Goal: Task Accomplishment & Management: Complete application form

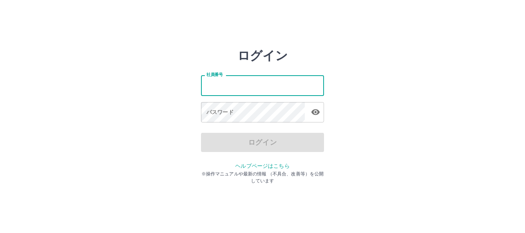
click at [225, 89] on input "社員番号" at bounding box center [262, 85] width 123 height 20
type input "*******"
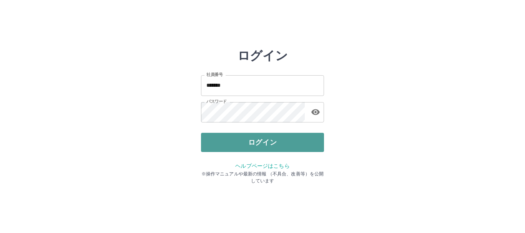
click at [251, 140] on button "ログイン" at bounding box center [262, 142] width 123 height 19
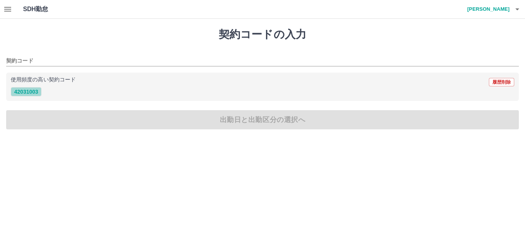
click at [35, 92] on button "42031003" at bounding box center [26, 91] width 31 height 9
type input "********"
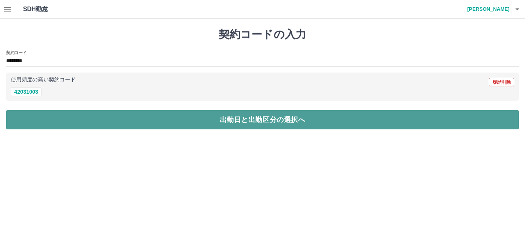
click at [42, 119] on button "出勤日と出勤区分の選択へ" at bounding box center [262, 119] width 513 height 19
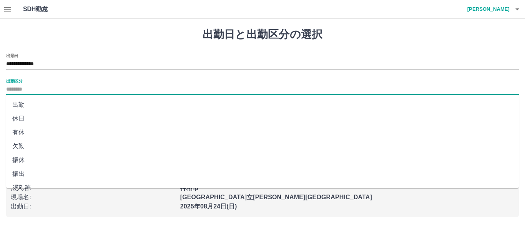
click at [42, 93] on input "出勤区分" at bounding box center [262, 90] width 513 height 10
click at [43, 107] on li "出勤" at bounding box center [262, 105] width 513 height 14
type input "**"
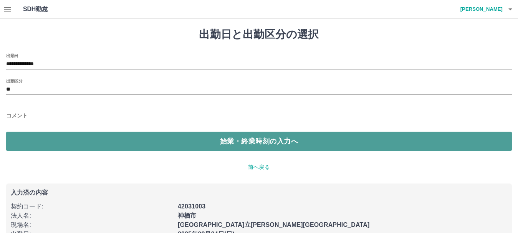
click at [54, 140] on button "始業・終業時刻の入力へ" at bounding box center [259, 141] width 506 height 19
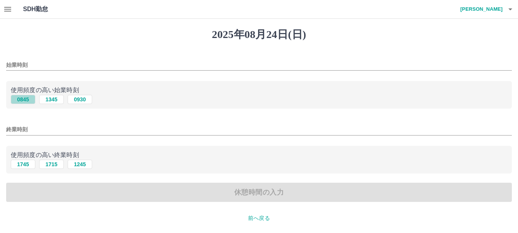
click at [24, 95] on button "0845" at bounding box center [23, 99] width 25 height 9
type input "****"
click at [25, 165] on button "1745" at bounding box center [23, 164] width 25 height 9
type input "****"
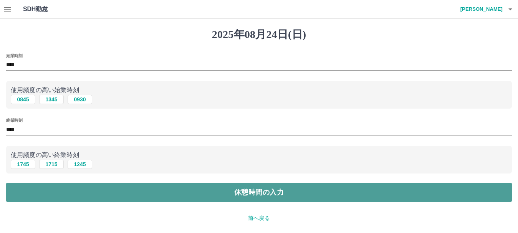
click at [26, 192] on button "休憩時間の入力" at bounding box center [259, 192] width 506 height 19
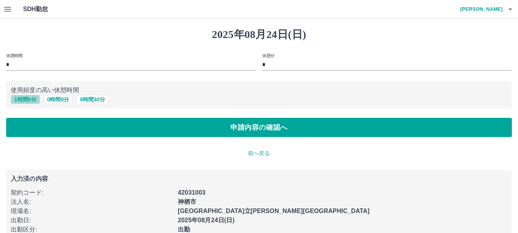
click at [22, 100] on button "1 時間 0 分" at bounding box center [25, 99] width 29 height 9
type input "*"
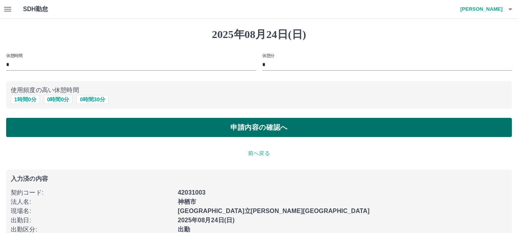
click at [33, 123] on button "申請内容の確認へ" at bounding box center [259, 127] width 506 height 19
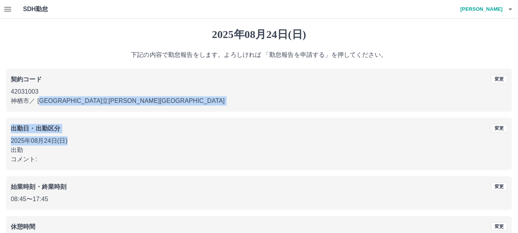
drag, startPoint x: 46, startPoint y: 111, endPoint x: 157, endPoint y: 137, distance: 113.4
click at [157, 137] on div "契約コード 変更 42031003 神栖市 ／ 神栖市立軽野児童館 出勤日・出勤区分 変更 2025年08月24日(日) 出勤 コメント: 始業時刻・終業時刻…" at bounding box center [259, 159] width 506 height 181
click at [157, 137] on p "2025年08月24日(日)" at bounding box center [259, 140] width 497 height 9
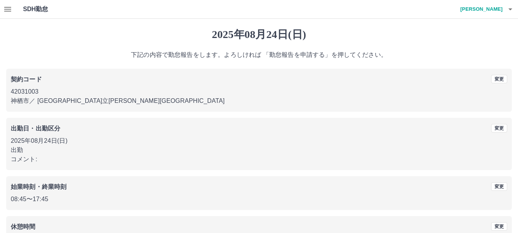
click at [157, 137] on p "2025年08月24日(日)" at bounding box center [259, 140] width 497 height 9
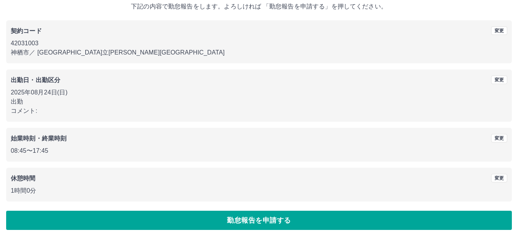
scroll to position [55, 0]
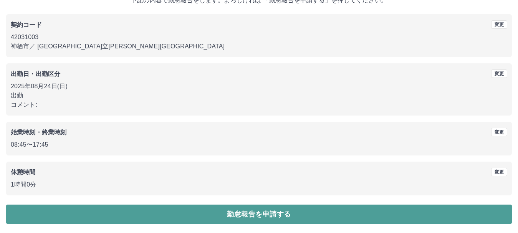
click at [483, 210] on button "勤怠報告を申請する" at bounding box center [259, 214] width 506 height 19
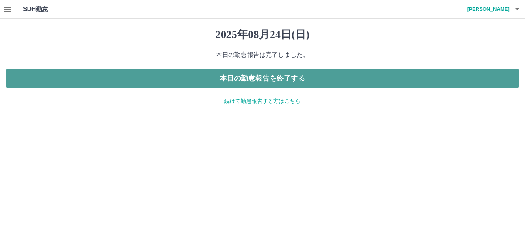
click at [340, 76] on button "本日の勤怠報告を終了する" at bounding box center [262, 78] width 513 height 19
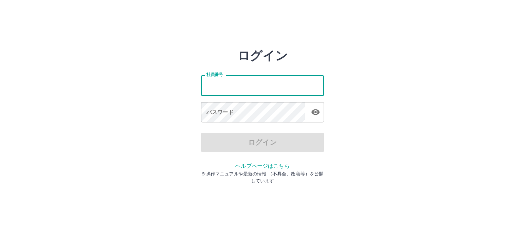
click at [282, 87] on input "社員番号" at bounding box center [262, 85] width 123 height 20
type input "*******"
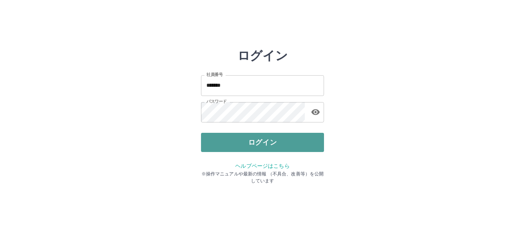
click at [256, 143] on button "ログイン" at bounding box center [262, 142] width 123 height 19
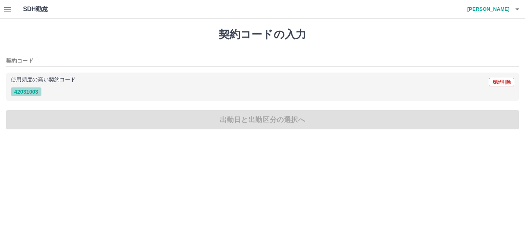
click at [32, 92] on button "42031003" at bounding box center [26, 91] width 31 height 9
type input "********"
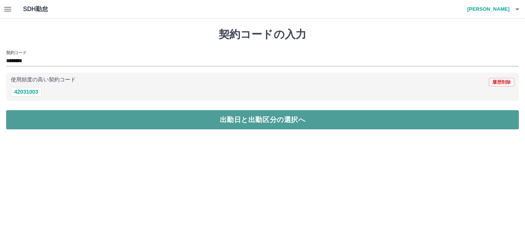
click at [48, 119] on button "出勤日と出勤区分の選択へ" at bounding box center [262, 119] width 513 height 19
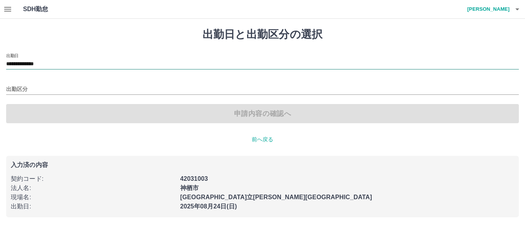
click at [63, 65] on input "**********" at bounding box center [262, 65] width 513 height 10
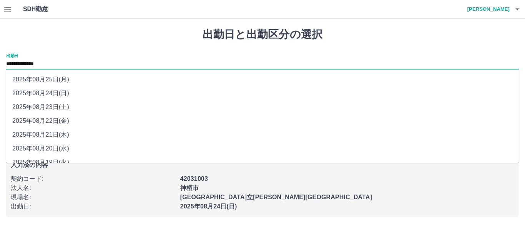
click at [63, 122] on li "2025年08月22日(金)" at bounding box center [262, 121] width 513 height 14
type input "**********"
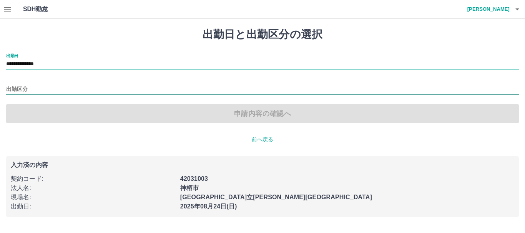
click at [63, 90] on input "出勤区分" at bounding box center [262, 90] width 513 height 10
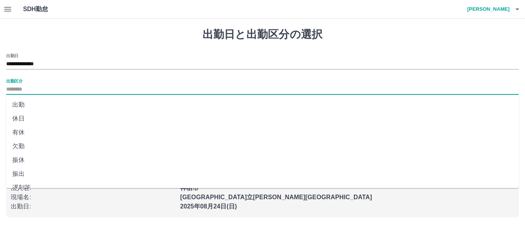
click at [47, 130] on li "有休" at bounding box center [262, 133] width 513 height 14
type input "**"
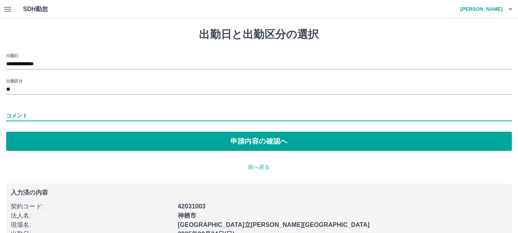
click at [48, 116] on input "コメント" at bounding box center [259, 115] width 506 height 11
type input "****"
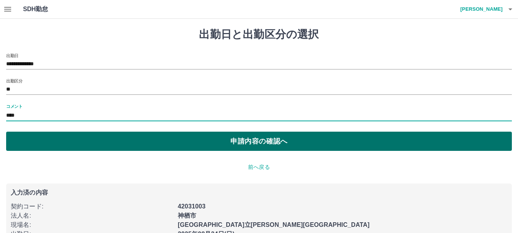
click at [56, 136] on button "申請内容の確認へ" at bounding box center [259, 141] width 506 height 19
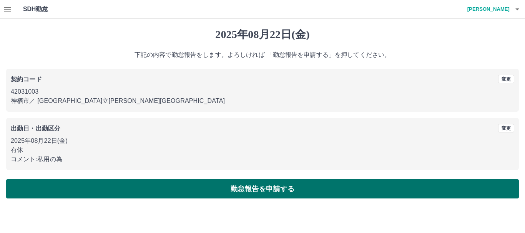
click at [171, 187] on button "勤怠報告を申請する" at bounding box center [262, 188] width 513 height 19
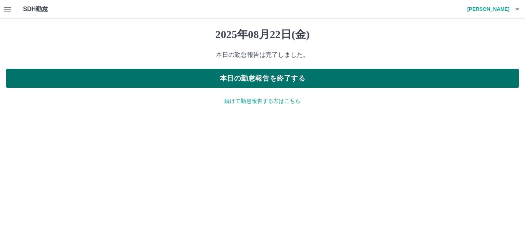
click at [241, 79] on button "本日の勤怠報告を終了する" at bounding box center [262, 78] width 513 height 19
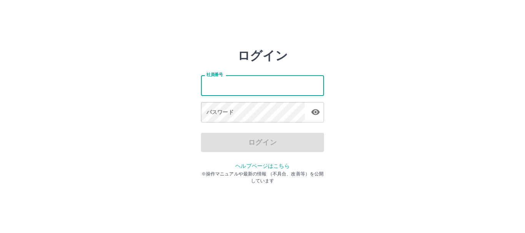
click at [219, 90] on input "社員番号" at bounding box center [262, 85] width 123 height 20
type input "*******"
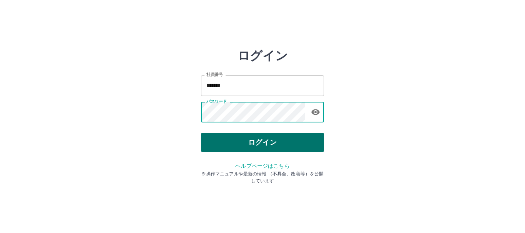
click at [276, 143] on button "ログイン" at bounding box center [262, 142] width 123 height 19
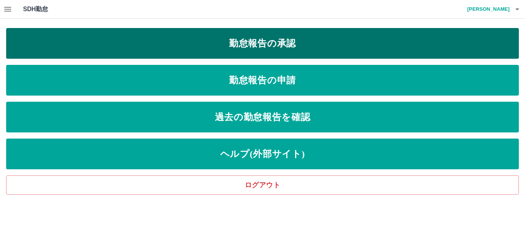
click at [321, 43] on link "勤怠報告の承認" at bounding box center [262, 43] width 513 height 31
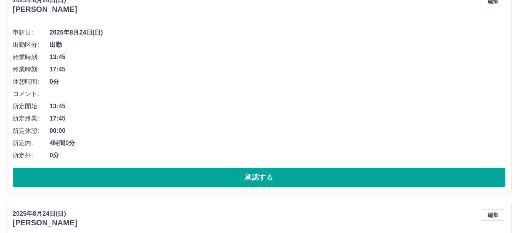
scroll to position [115, 0]
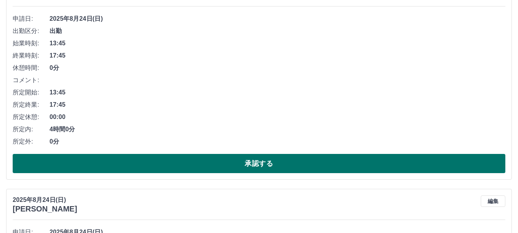
click at [282, 163] on button "承認する" at bounding box center [259, 163] width 493 height 19
click at [269, 161] on button "承認する" at bounding box center [259, 163] width 493 height 19
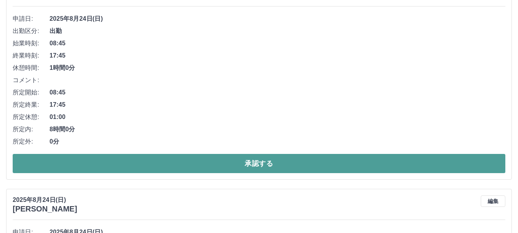
click at [279, 160] on button "承認する" at bounding box center [259, 163] width 493 height 19
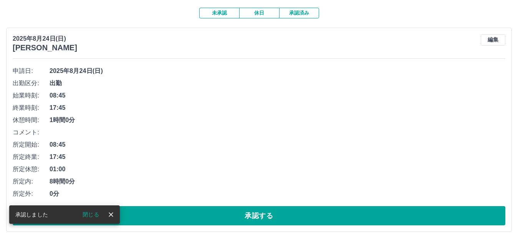
scroll to position [77, 0]
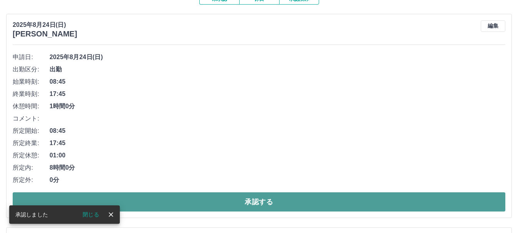
click at [277, 204] on button "承認する" at bounding box center [259, 202] width 493 height 19
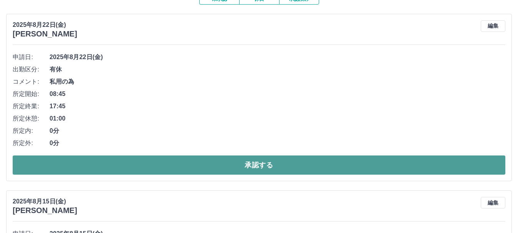
click at [237, 170] on button "承認する" at bounding box center [259, 165] width 493 height 19
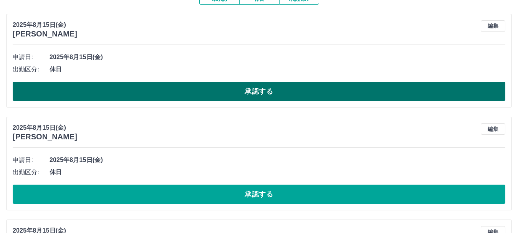
click at [263, 95] on button "承認する" at bounding box center [259, 91] width 493 height 19
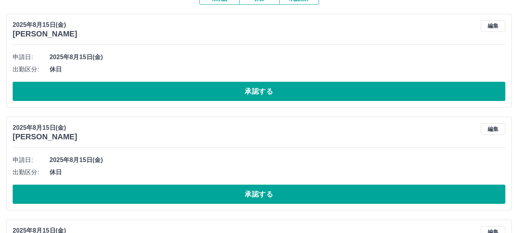
click at [263, 95] on button "承認する" at bounding box center [259, 91] width 493 height 19
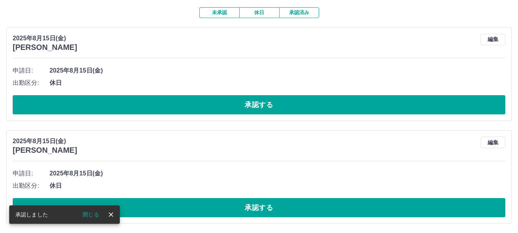
scroll to position [64, 0]
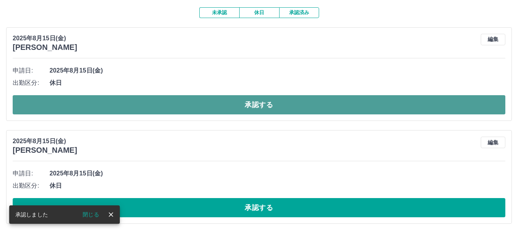
click at [265, 100] on button "承認する" at bounding box center [259, 104] width 493 height 19
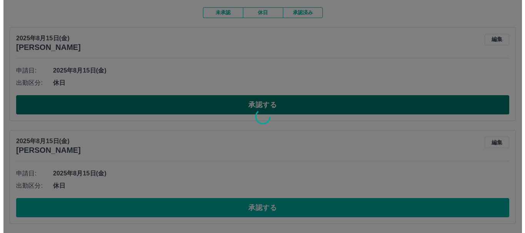
scroll to position [0, 0]
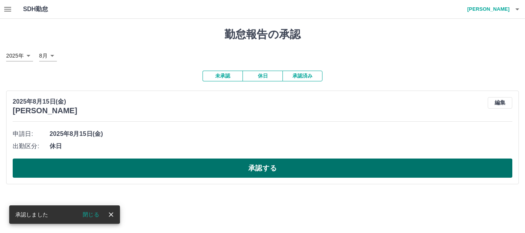
click at [278, 169] on button "承認する" at bounding box center [263, 168] width 500 height 19
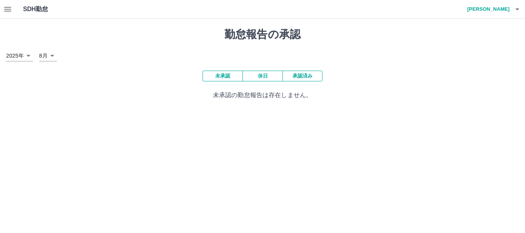
click at [520, 10] on icon "button" at bounding box center [517, 9] width 9 height 9
click at [472, 56] on li "ログアウト" at bounding box center [485, 56] width 68 height 14
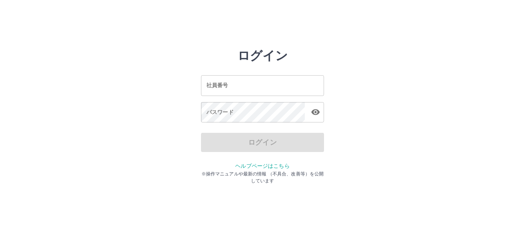
click at [382, 65] on div "ログイン 社員番号 社員番号 パスワード パスワード ログイン ヘルプページはこちら ※操作マニュアルや最新の情報 （不具合、改善等）を公開しています" at bounding box center [262, 109] width 461 height 123
click at [407, 37] on html "ログイン 社員番号 社員番号 パスワード パスワード ログイン ヘルプページはこちら ※操作マニュアルや最新の情報 （不具合、改善等）を公開しています" at bounding box center [262, 85] width 525 height 171
